Goal: Information Seeking & Learning: Learn about a topic

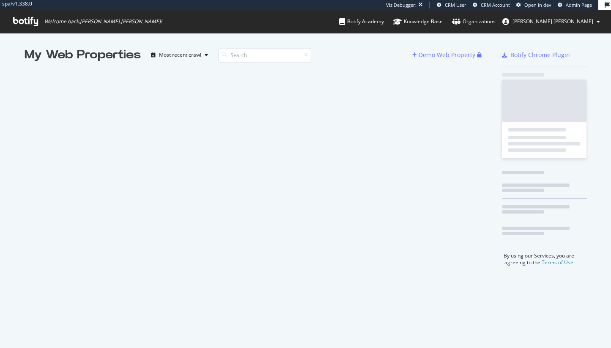
scroll to position [348, 611]
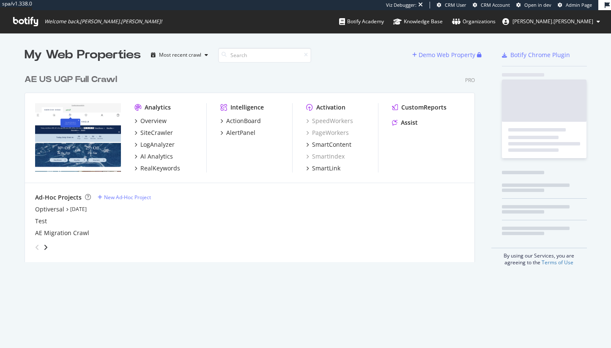
scroll to position [199, 457]
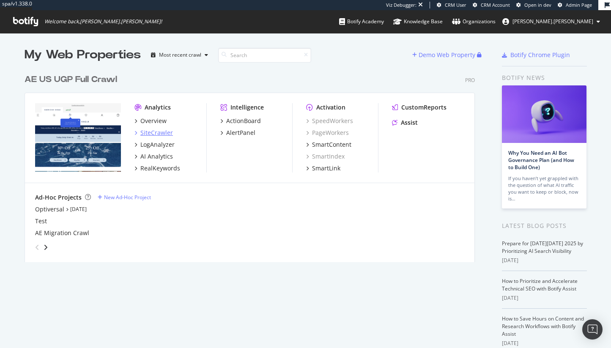
click at [148, 136] on div "SiteCrawler" at bounding box center [156, 132] width 33 height 8
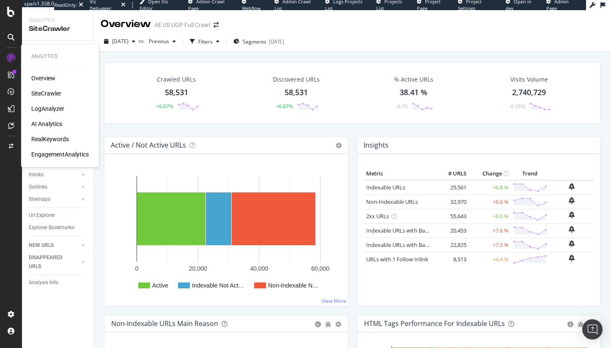
click at [33, 105] on div "LogAnalyzer" at bounding box center [47, 108] width 33 height 8
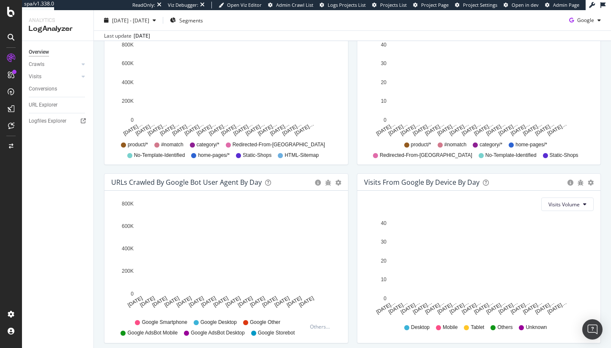
scroll to position [367, 0]
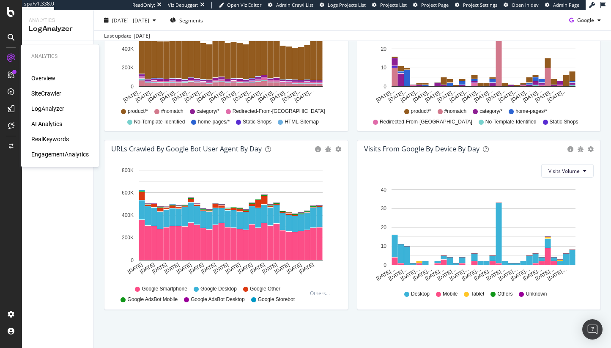
click at [50, 139] on div "RealKeywords" at bounding box center [50, 139] width 38 height 8
